Goal: Task Accomplishment & Management: Complete application form

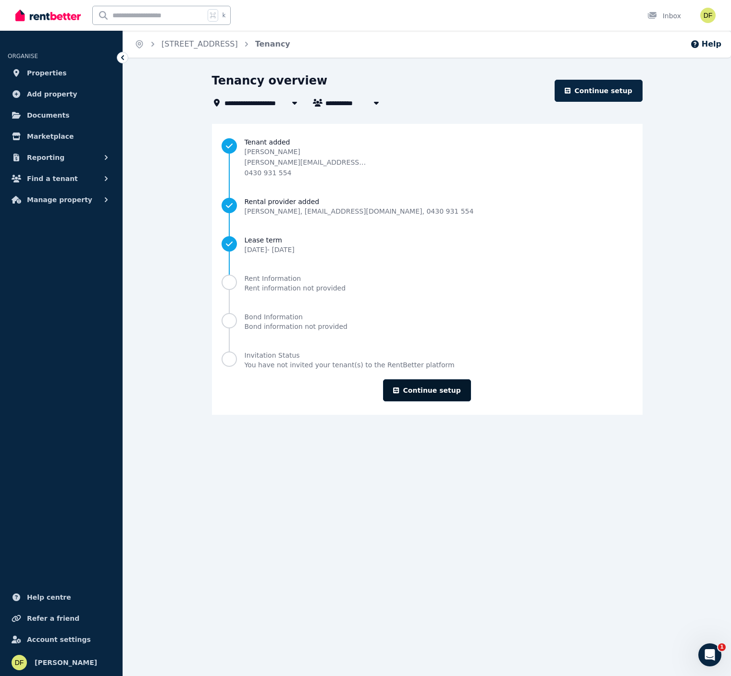
click at [432, 386] on link "Continue setup" at bounding box center [426, 391] width 87 height 22
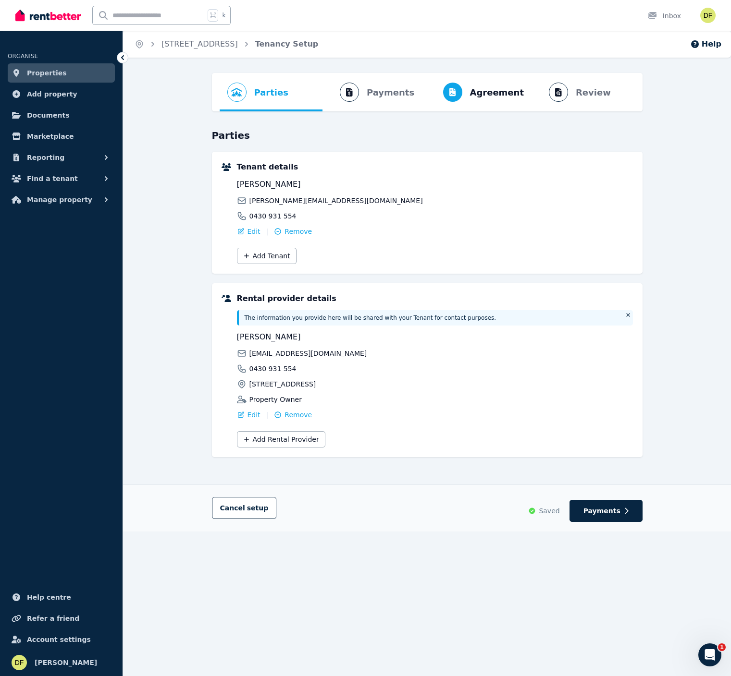
click at [583, 92] on ol "Parties Rental provider and tenant details Payments Bond and rental payments Ag…" at bounding box center [427, 92] width 415 height 38
click at [369, 107] on ol "Parties Rental provider and tenant details Payments Bond and rental payments Ag…" at bounding box center [427, 92] width 415 height 38
click at [470, 98] on span "Agreement Lease agreement" at bounding box center [479, 92] width 106 height 38
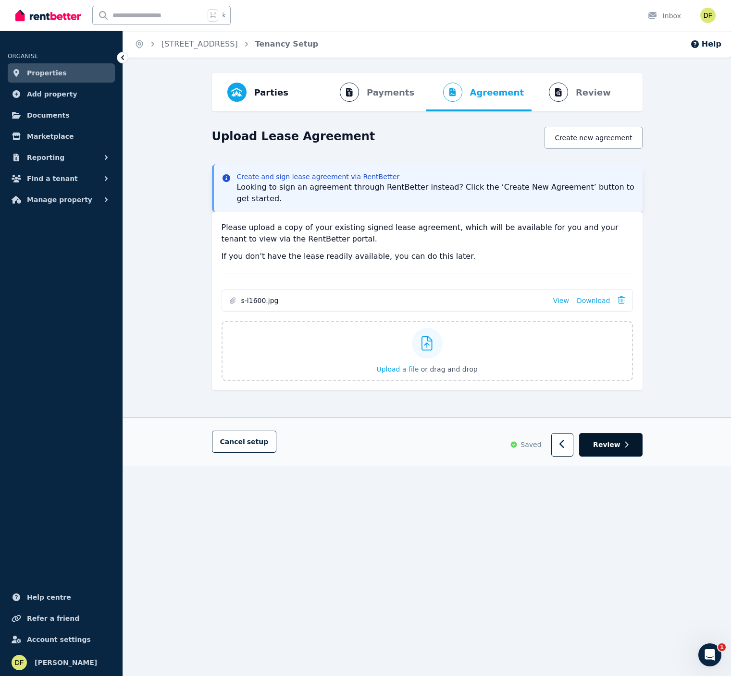
click at [619, 442] on span "Review" at bounding box center [606, 445] width 27 height 10
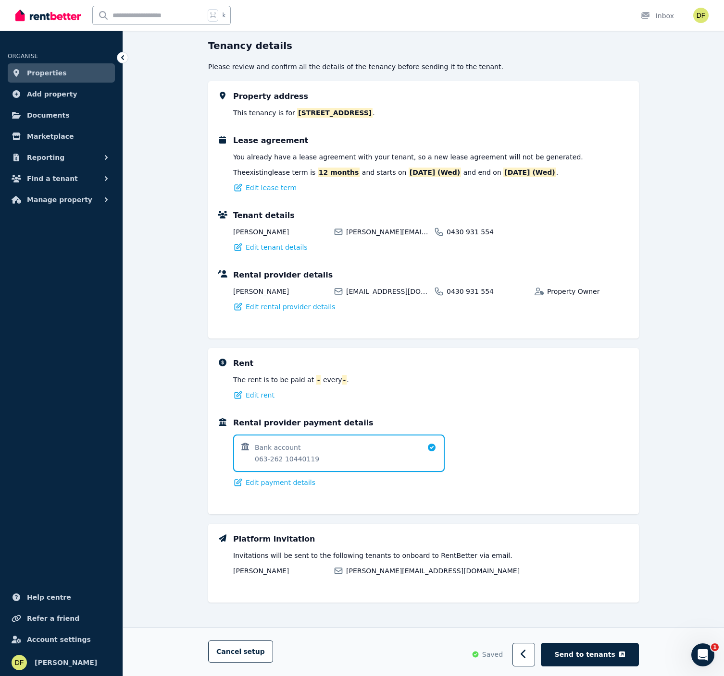
scroll to position [92, 0]
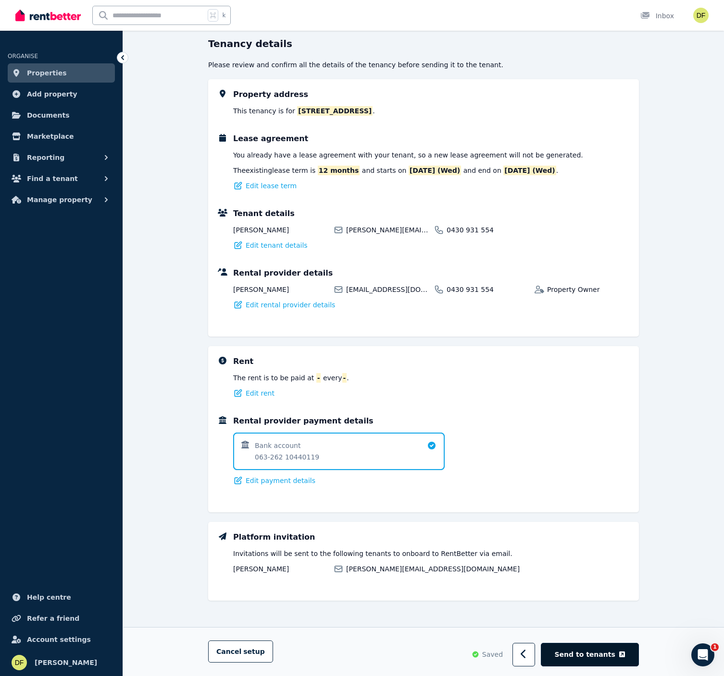
click at [593, 661] on button "Send to tenants" at bounding box center [589, 656] width 98 height 24
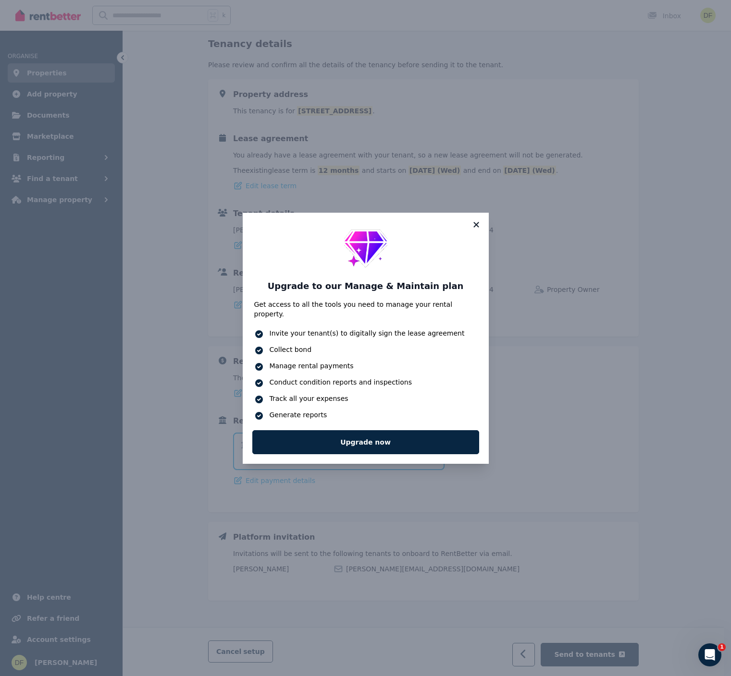
click at [476, 227] on icon at bounding box center [475, 224] width 5 height 5
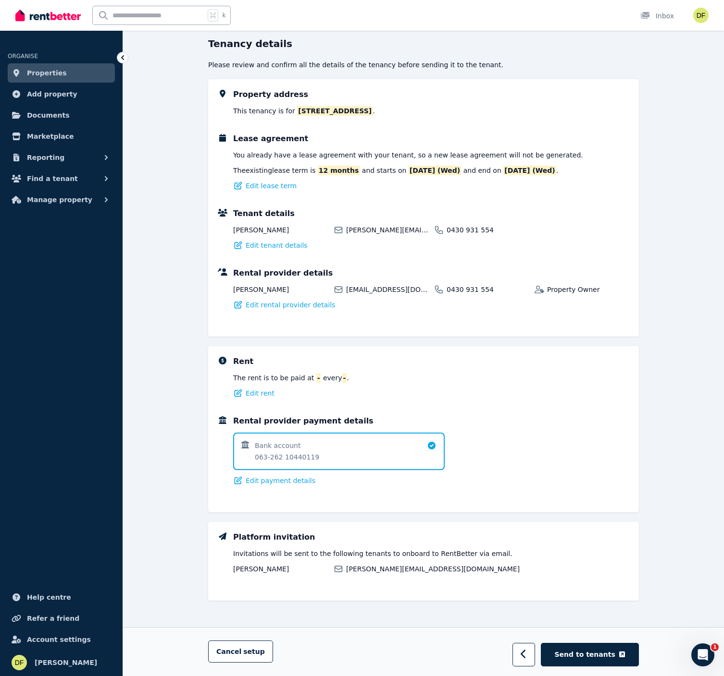
scroll to position [0, 0]
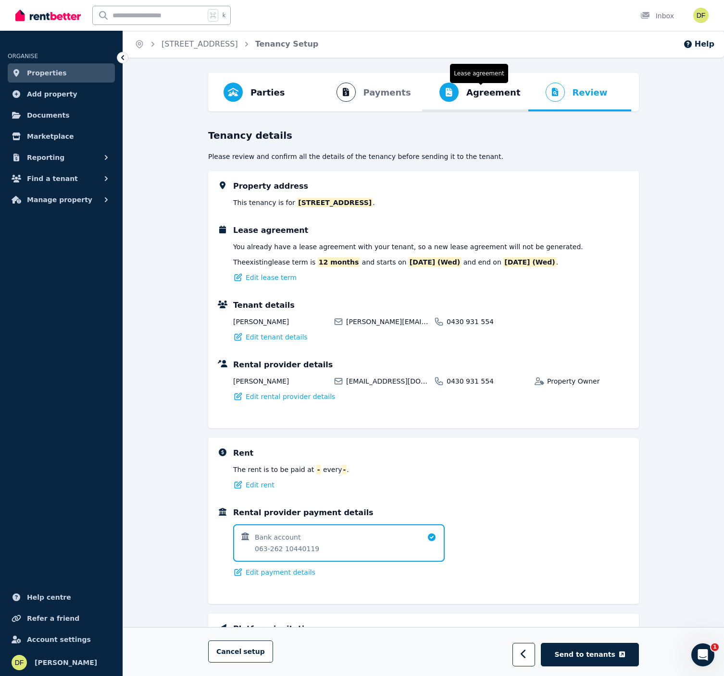
click at [467, 96] on span "Agreement" at bounding box center [493, 92] width 54 height 13
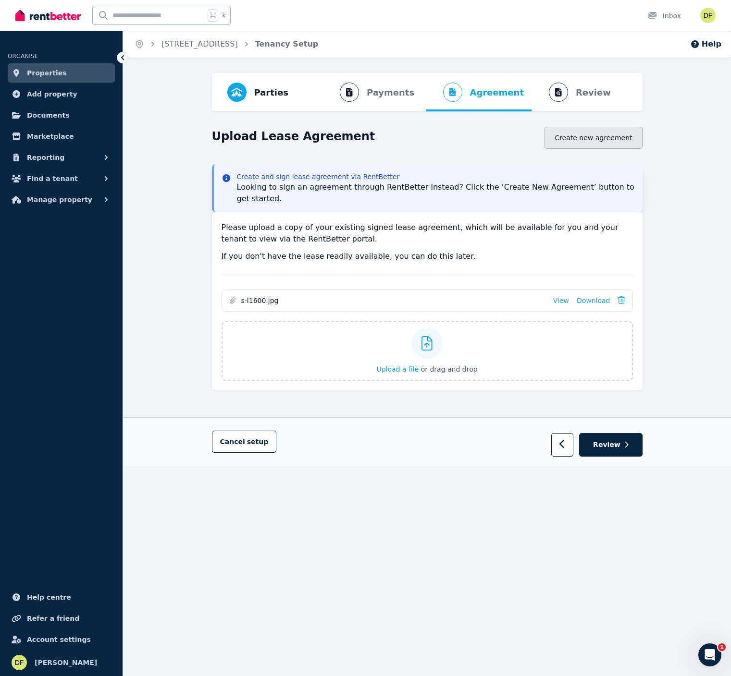
click at [585, 144] on button "Create new agreement" at bounding box center [593, 138] width 98 height 22
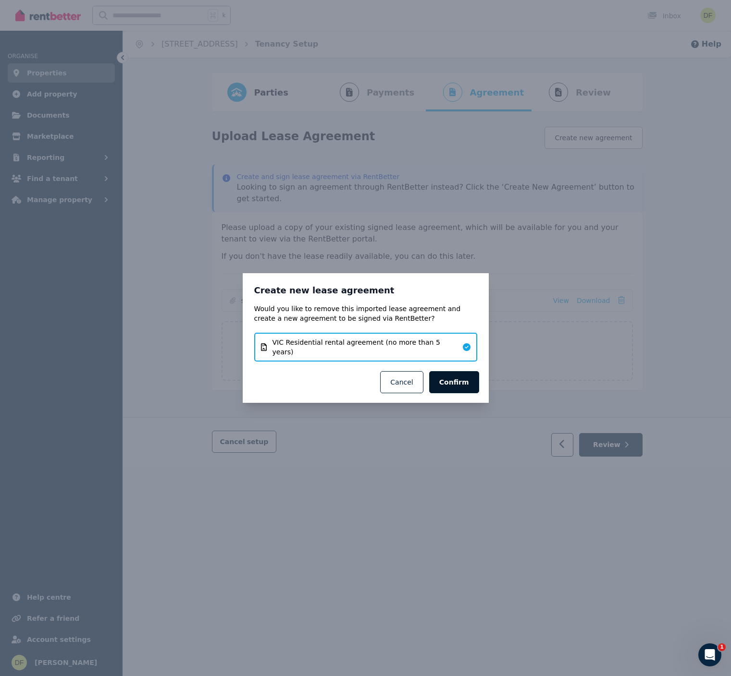
click at [457, 381] on button "Confirm" at bounding box center [454, 382] width 50 height 22
